Goal: Information Seeking & Learning: Learn about a topic

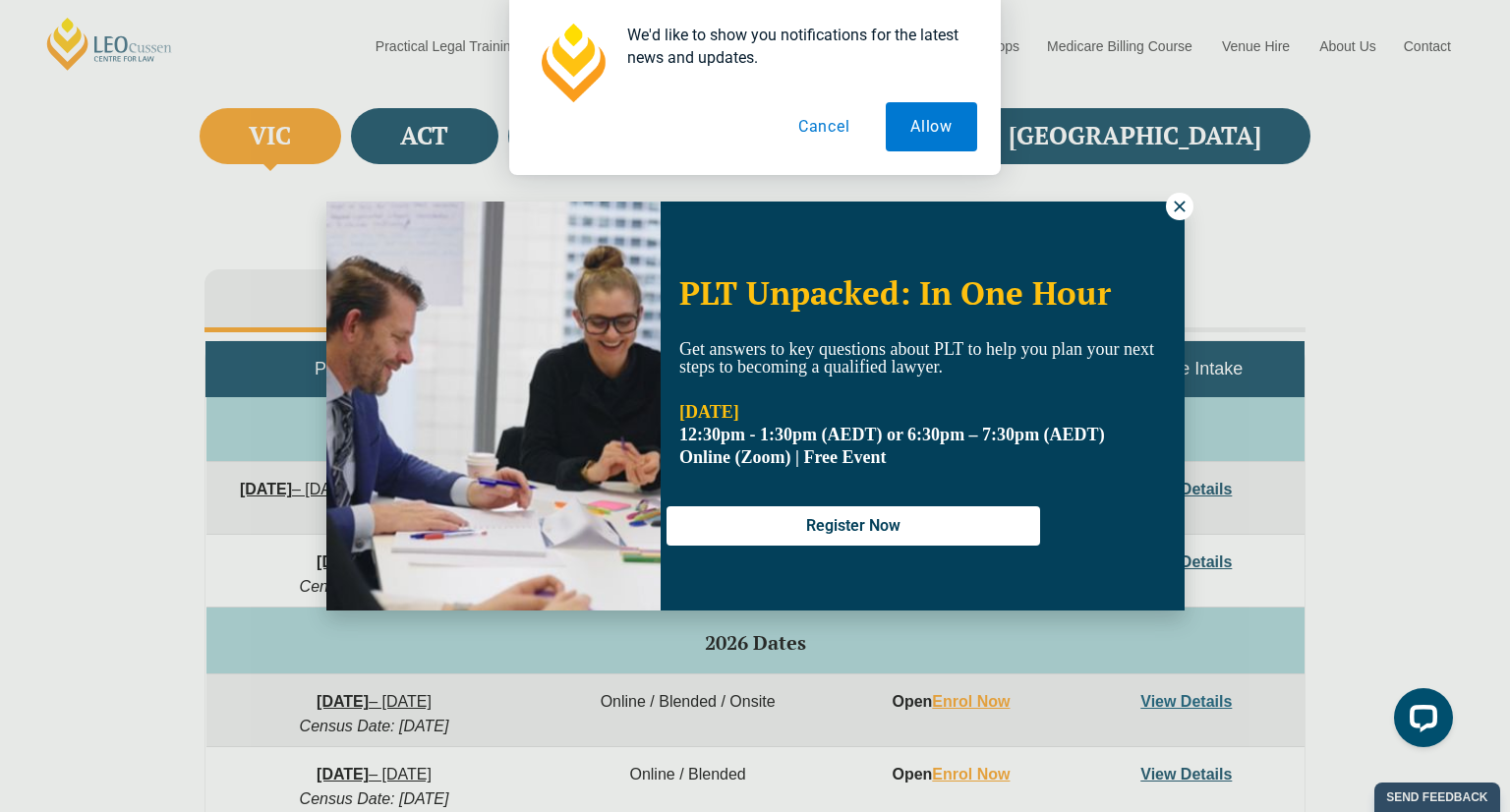
click at [1179, 213] on icon at bounding box center [1180, 206] width 18 height 18
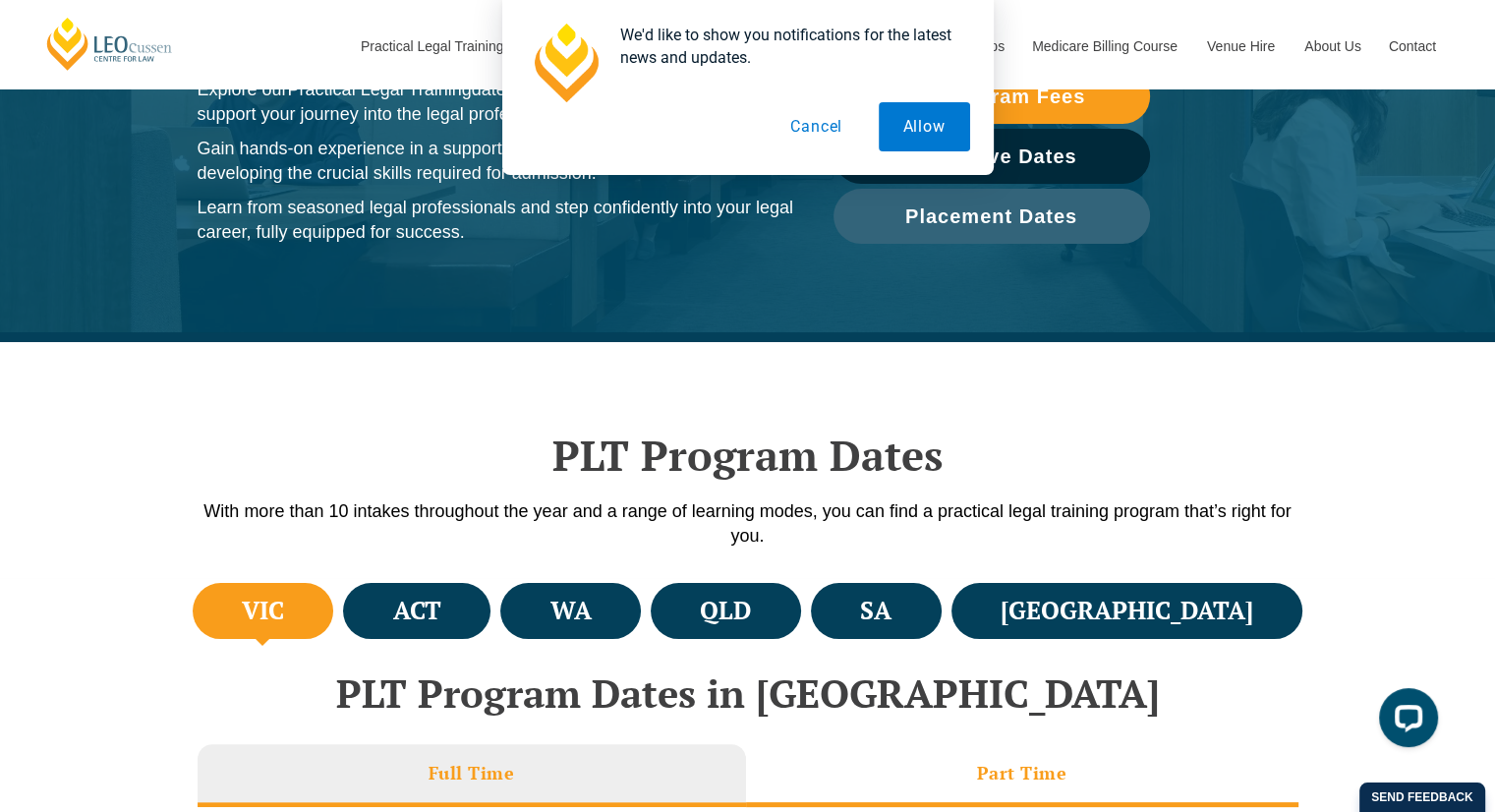
scroll to position [240, 0]
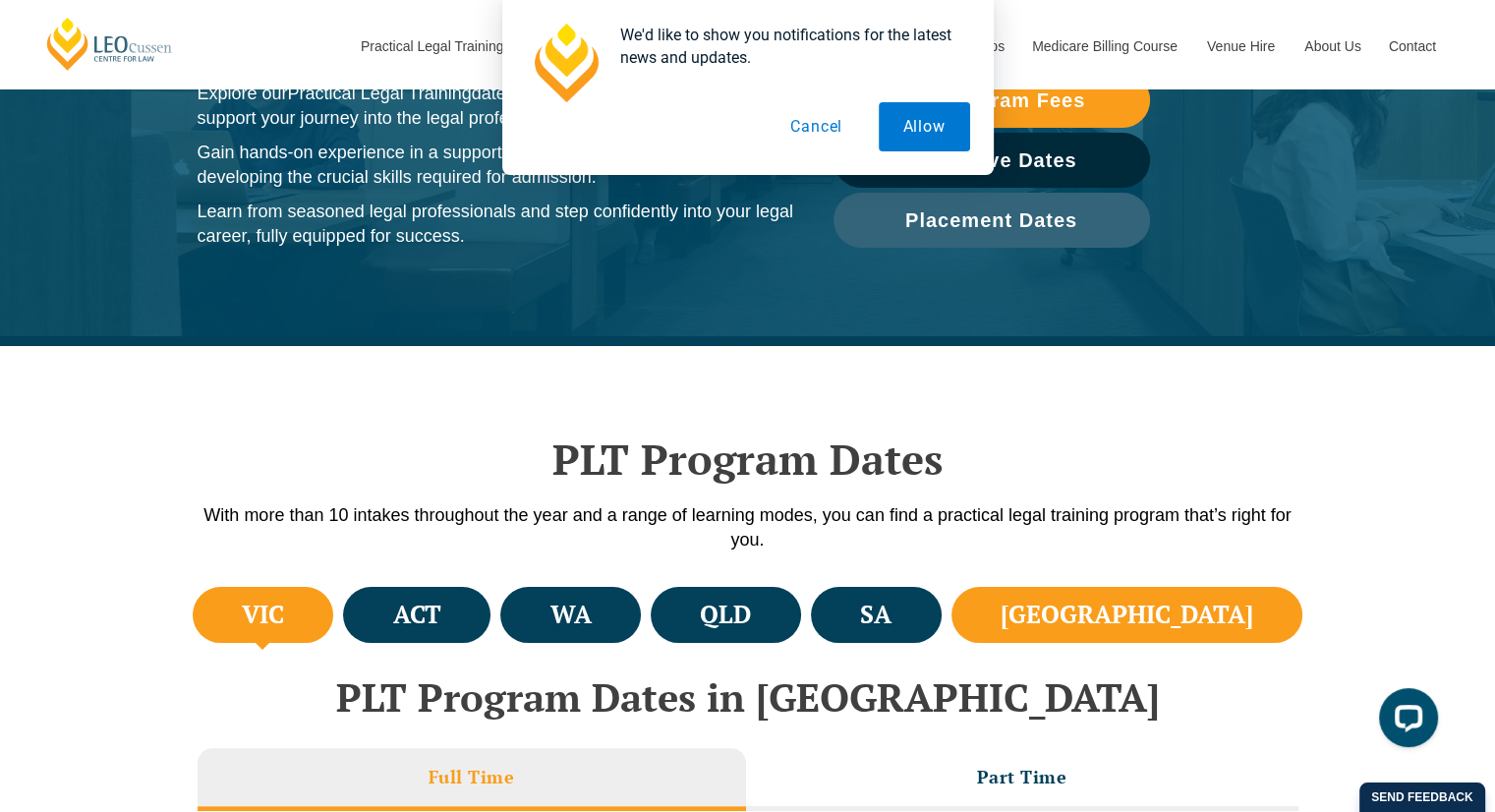
click at [1210, 607] on h4 "[GEOGRAPHIC_DATA]" at bounding box center [1126, 614] width 253 height 33
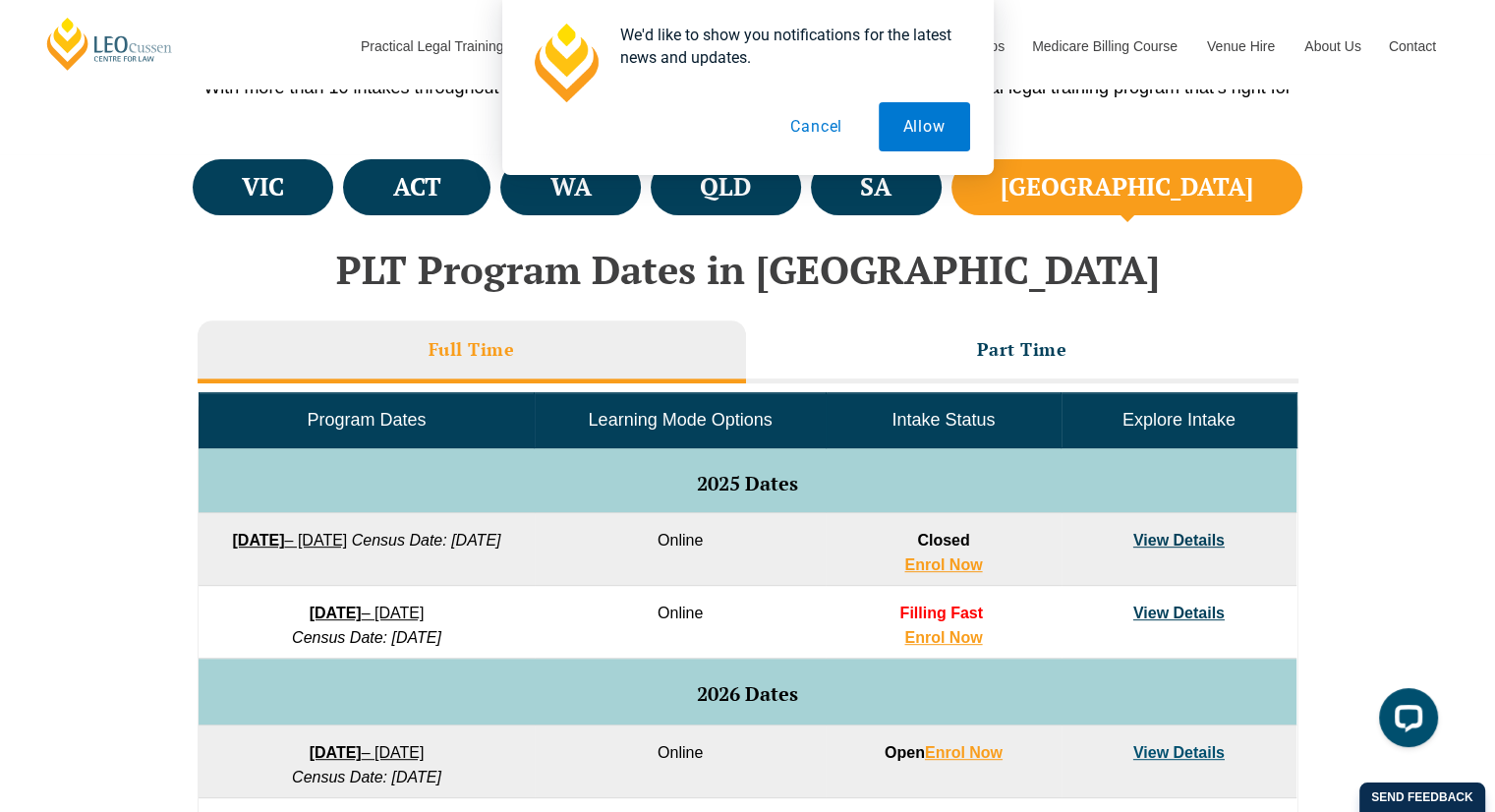
scroll to position [669, 0]
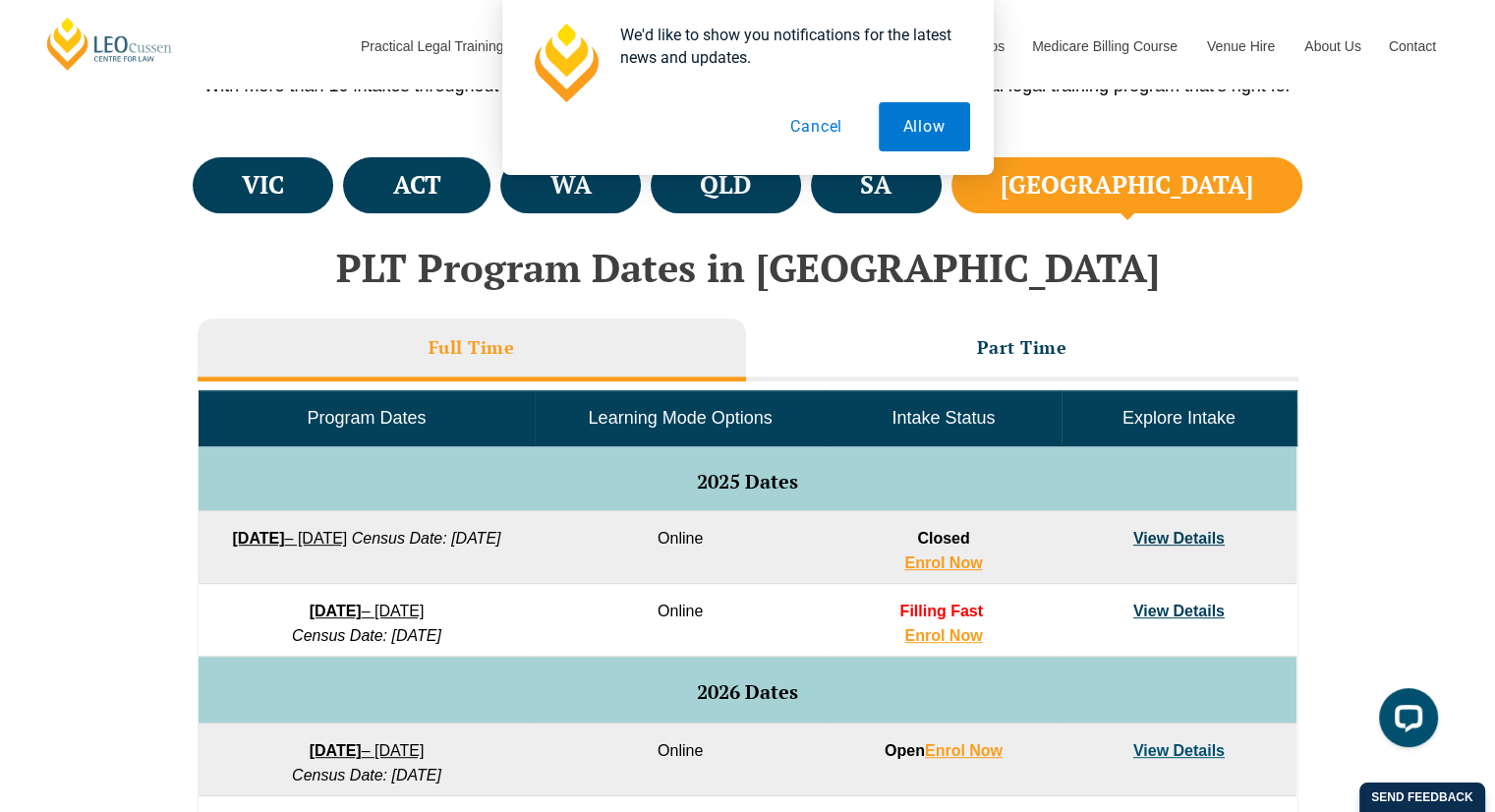
click at [1168, 607] on link "View Details" at bounding box center [1179, 610] width 91 height 17
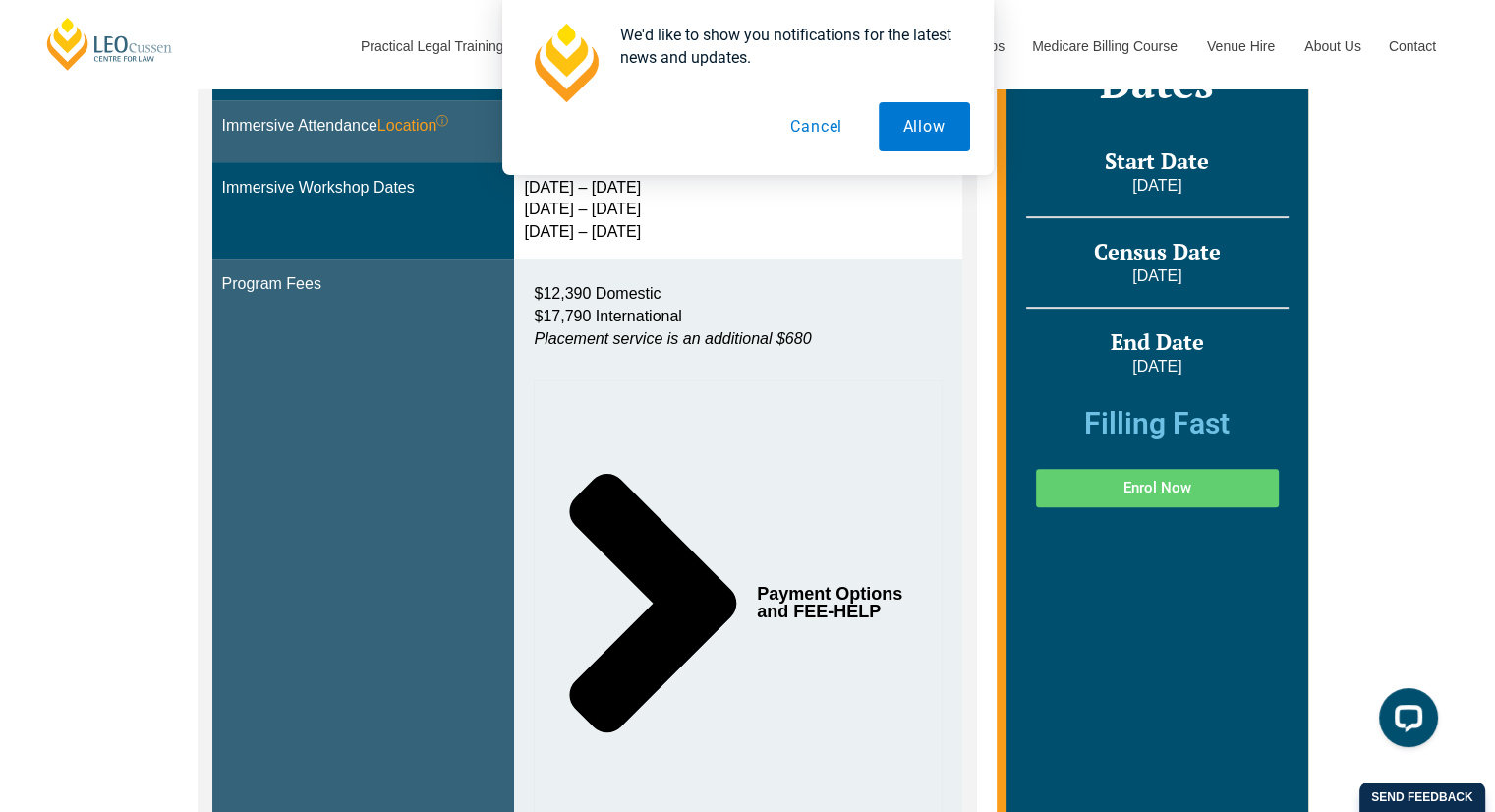
scroll to position [711, 0]
click at [805, 126] on button "Cancel" at bounding box center [816, 127] width 101 height 50
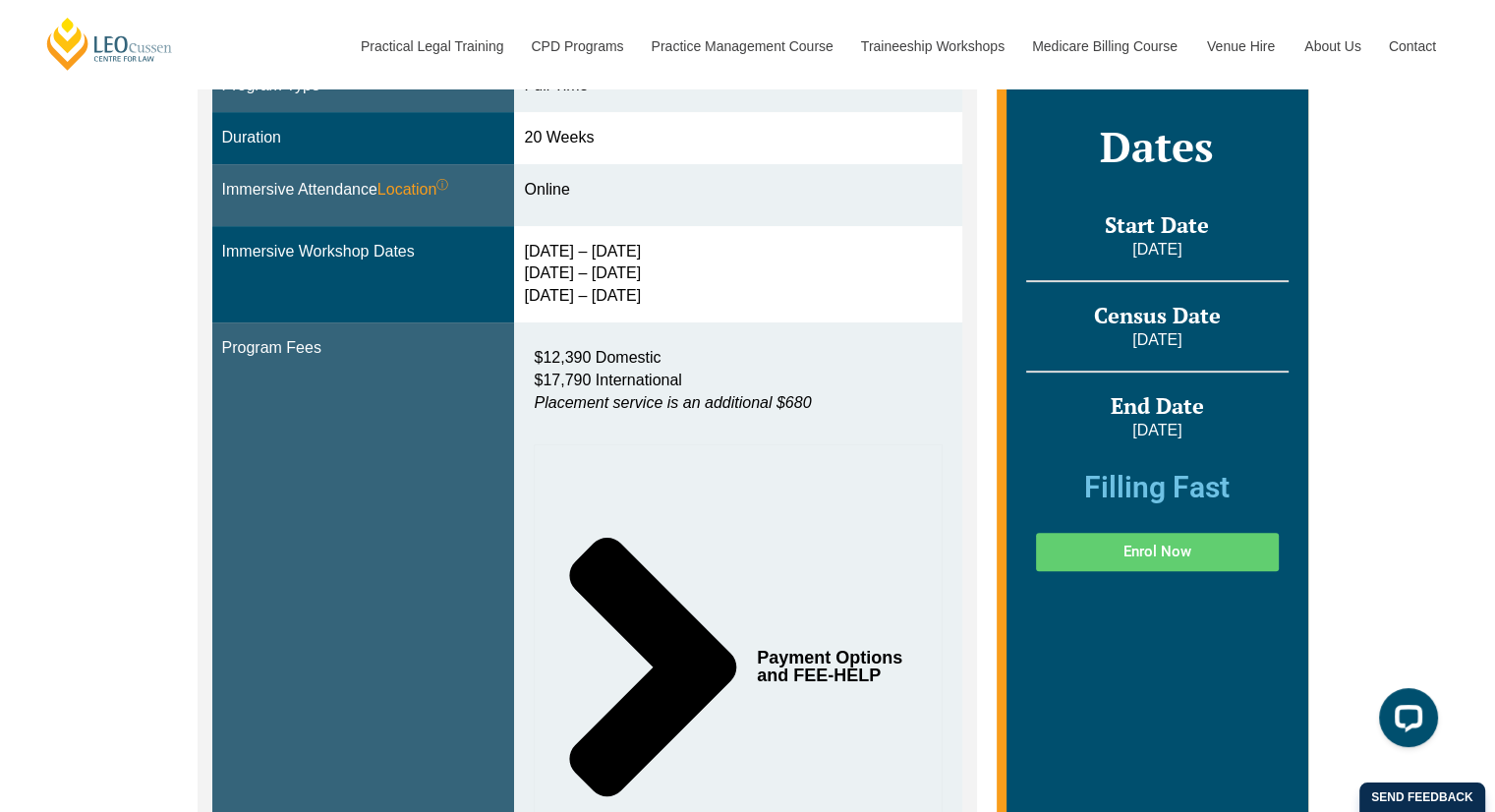
scroll to position [647, 0]
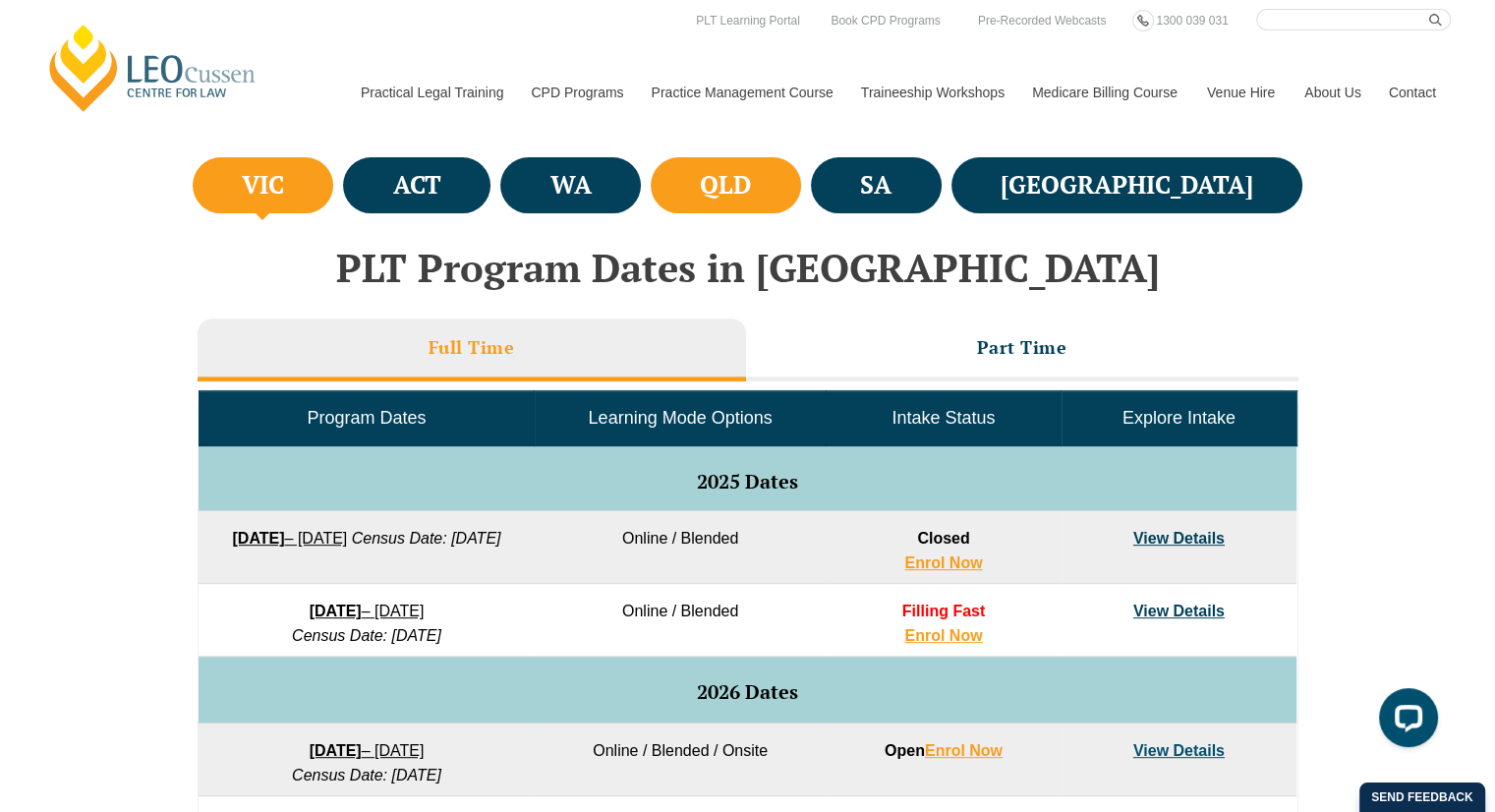
click at [751, 185] on h4 "QLD" at bounding box center [726, 185] width 52 height 33
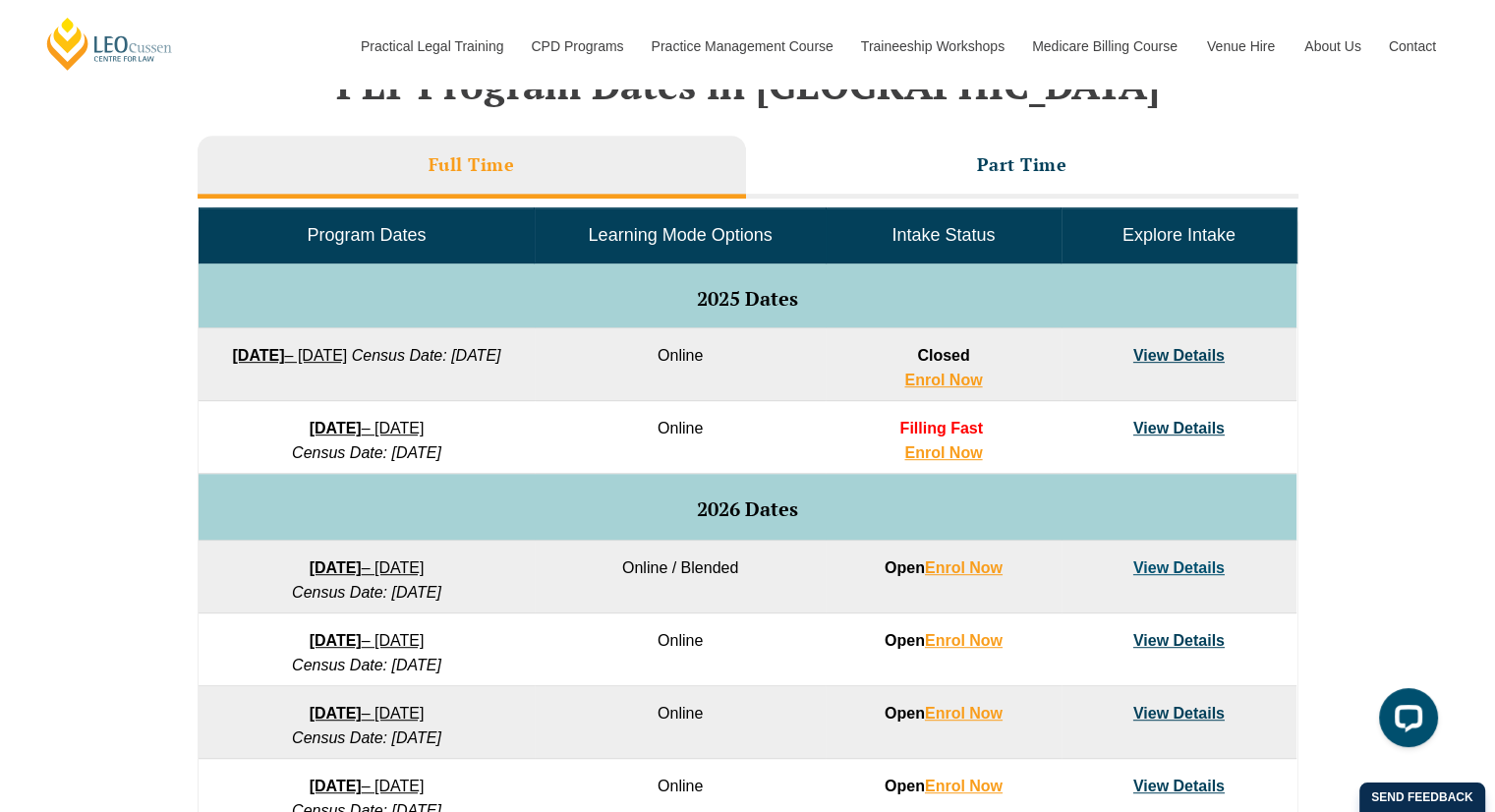
scroll to position [853, 0]
click at [1147, 422] on link "View Details" at bounding box center [1179, 427] width 91 height 17
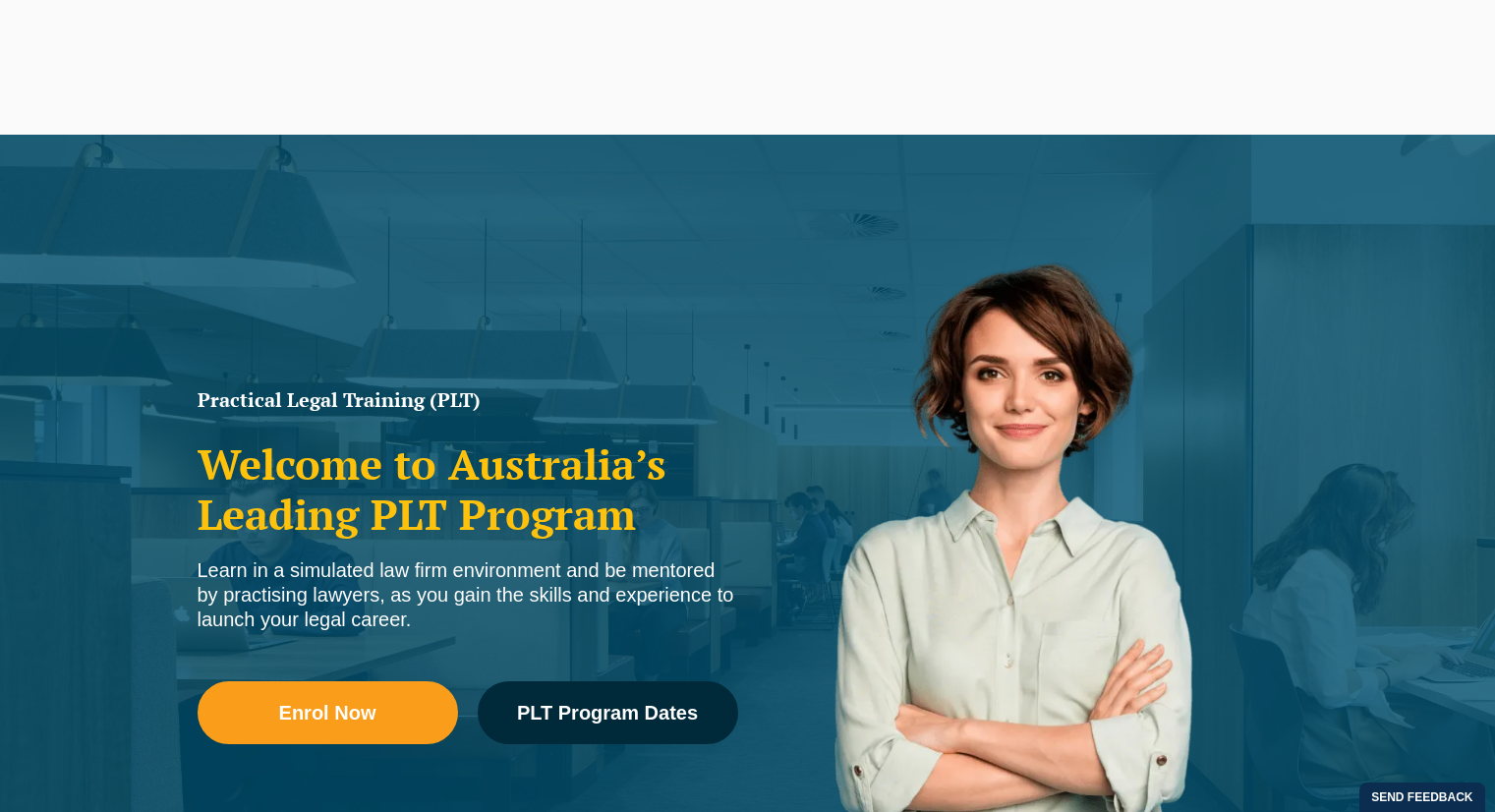
scroll to position [309, 0]
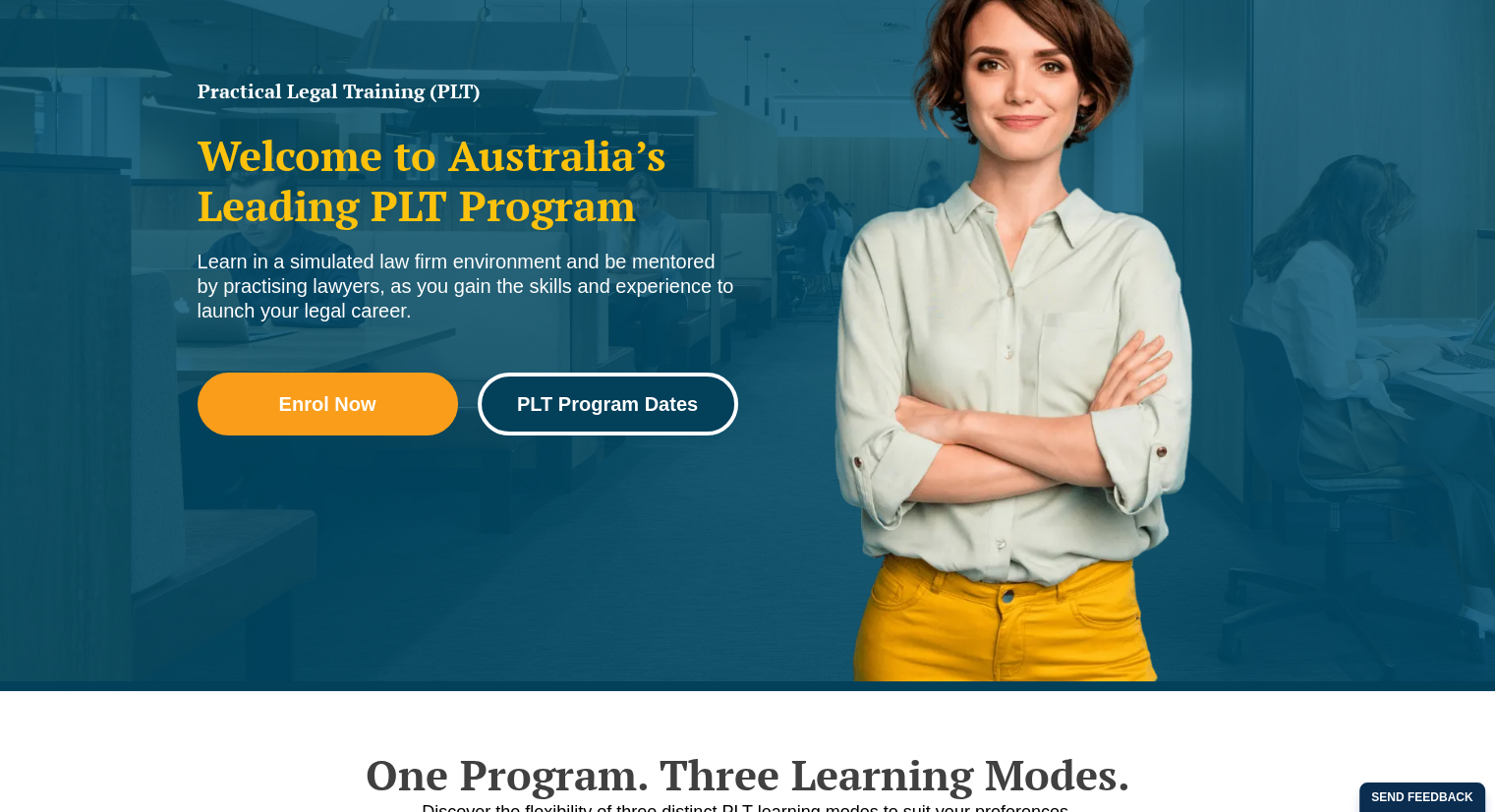
click at [613, 423] on link "PLT Program Dates" at bounding box center [607, 404] width 261 height 63
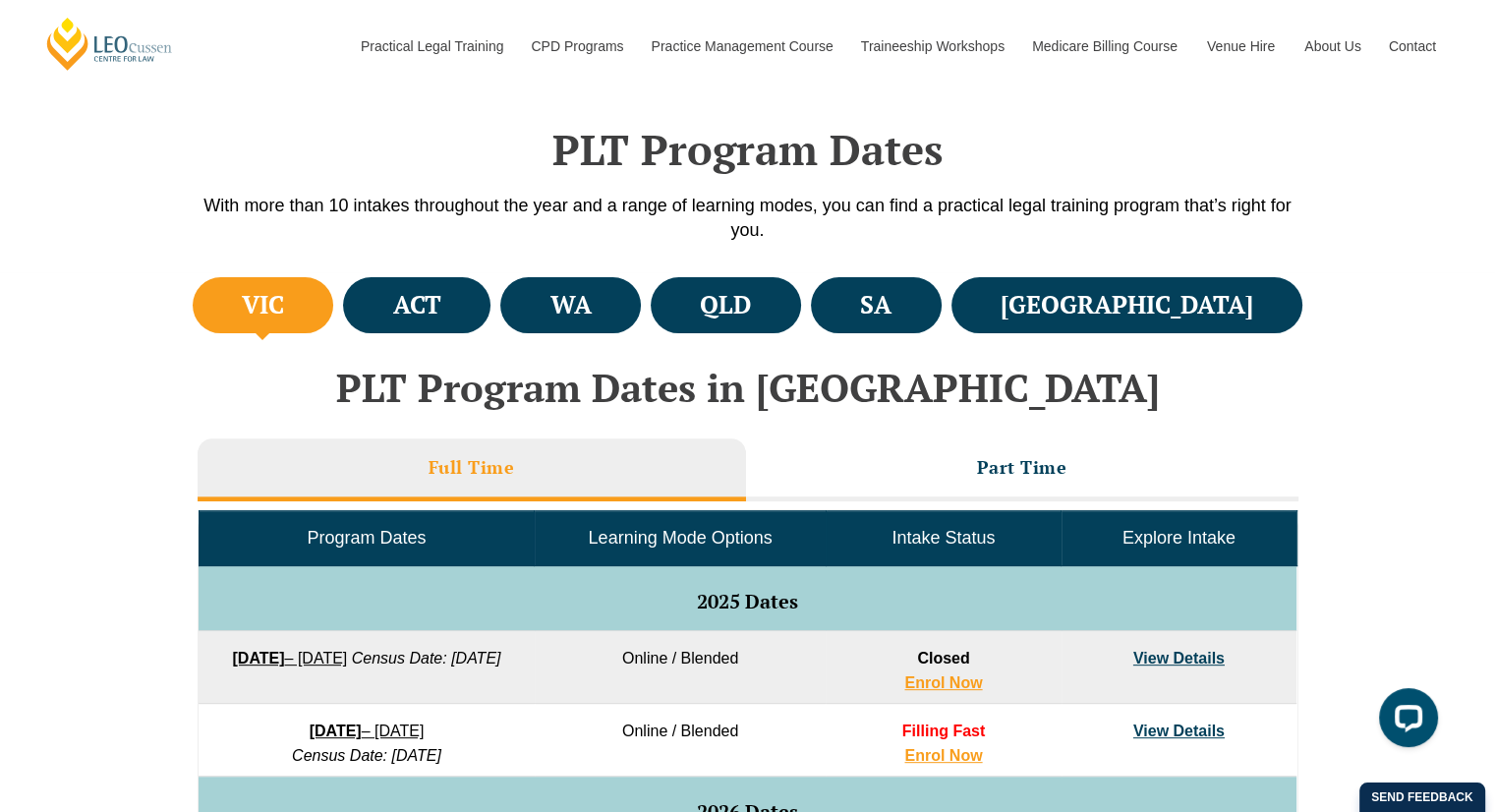
scroll to position [542, 0]
